Goal: Information Seeking & Learning: Learn about a topic

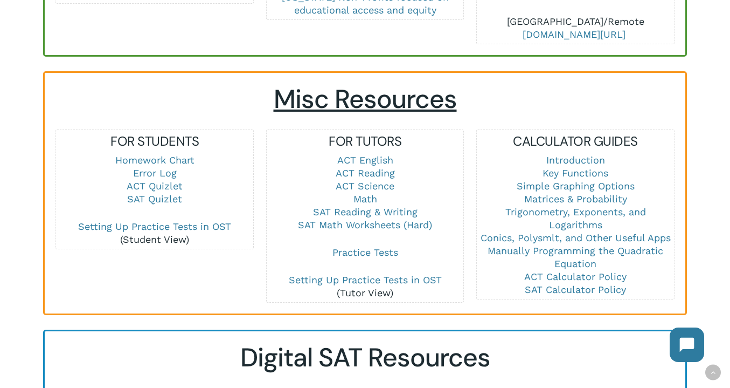
scroll to position [689, 0]
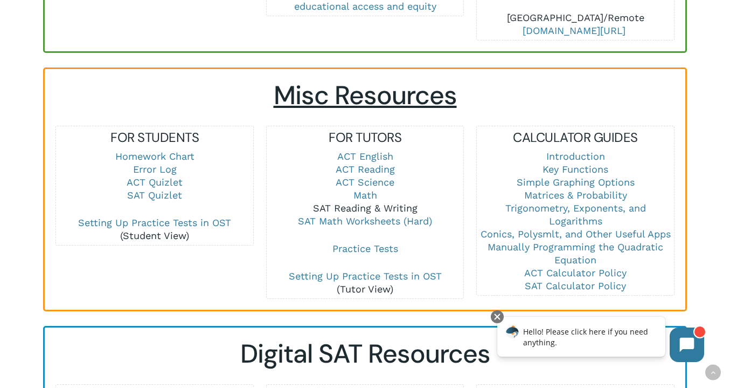
click at [367, 206] on link "SAT Reading & Writing" at bounding box center [365, 207] width 105 height 11
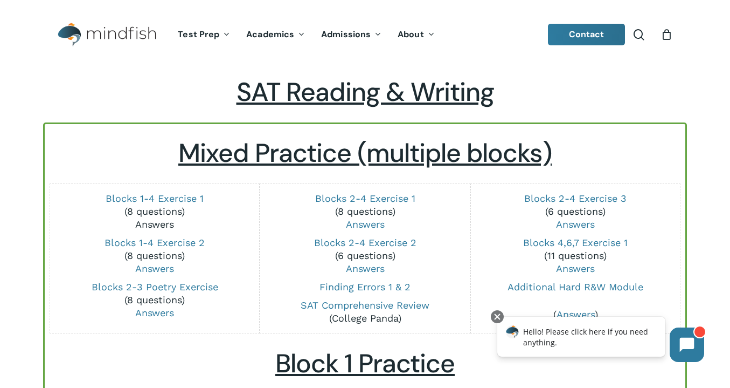
click at [149, 227] on link "Answers" at bounding box center [154, 223] width 39 height 11
